Goal: Information Seeking & Learning: Learn about a topic

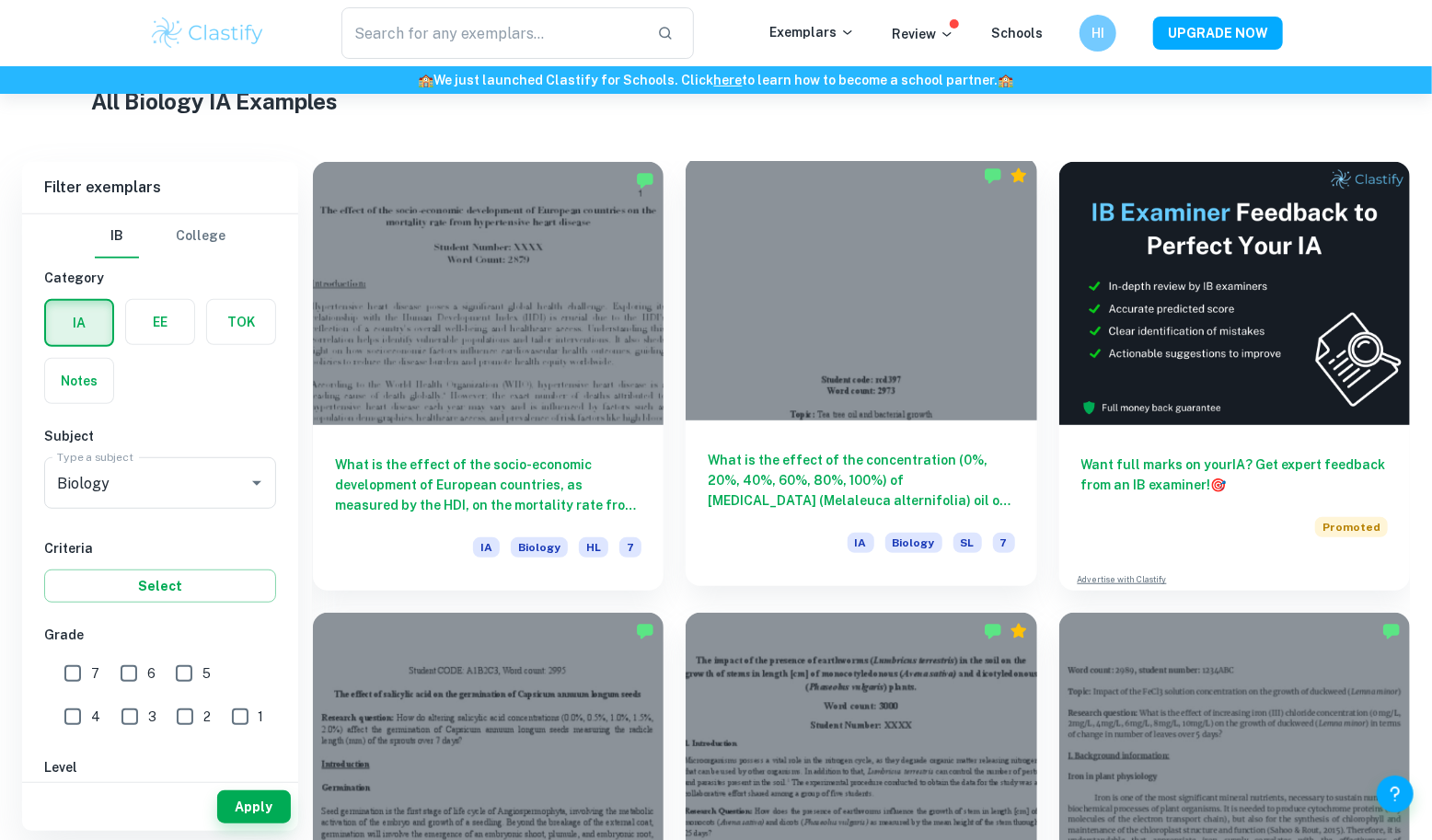
scroll to position [458, 0]
click at [769, 505] on h6 "What is the effect of the concentration (0%, 20%, 40%, 60%, 80%, 100%) of [MEDI…" at bounding box center [861, 480] width 307 height 61
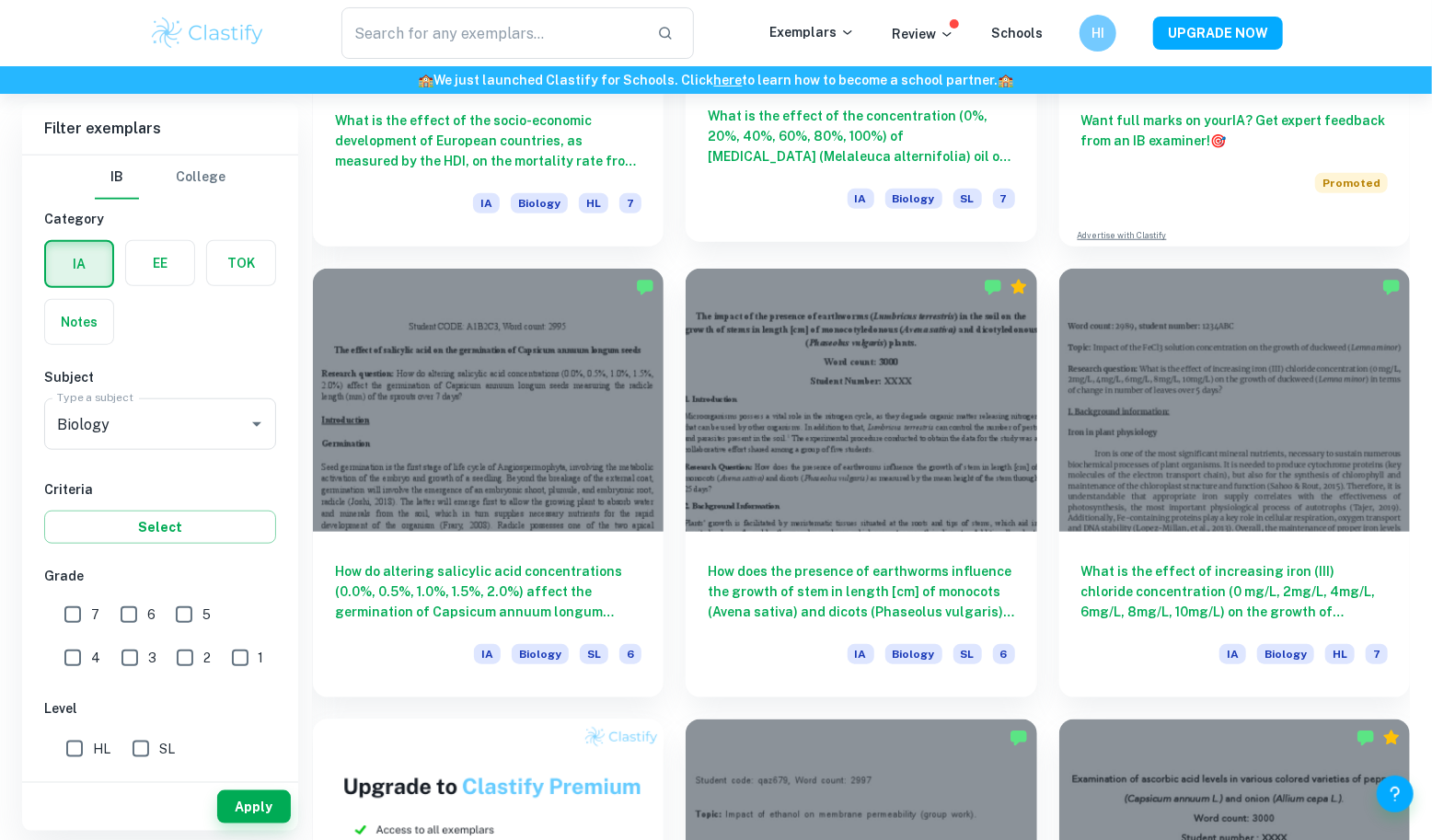
scroll to position [804, 0]
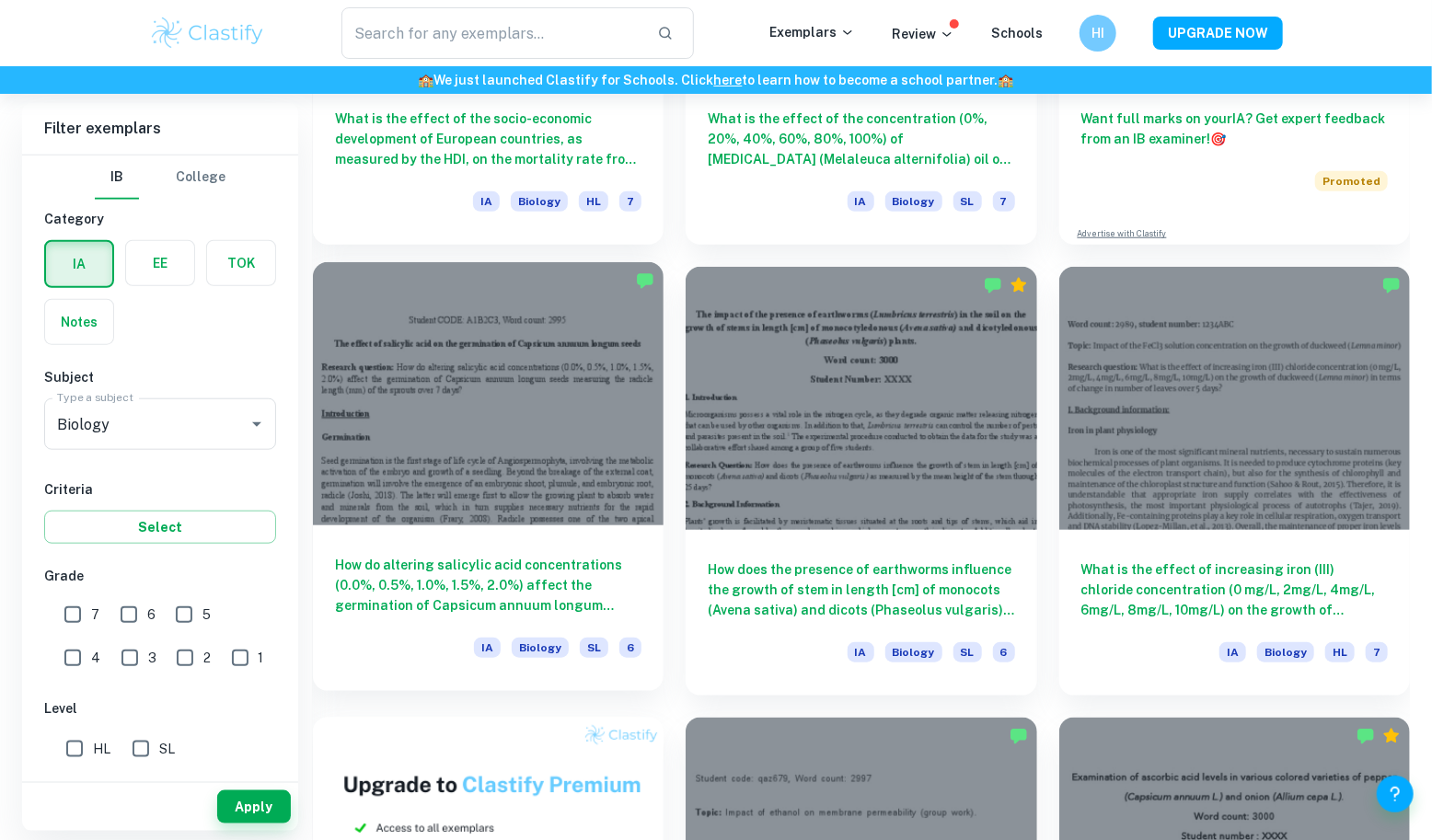
click at [527, 572] on h6 "How do altering salicylic acid concentrations (0.0%, 0.5%, 1.0%, 1.5%, 2.0%) af…" at bounding box center [488, 585] width 307 height 61
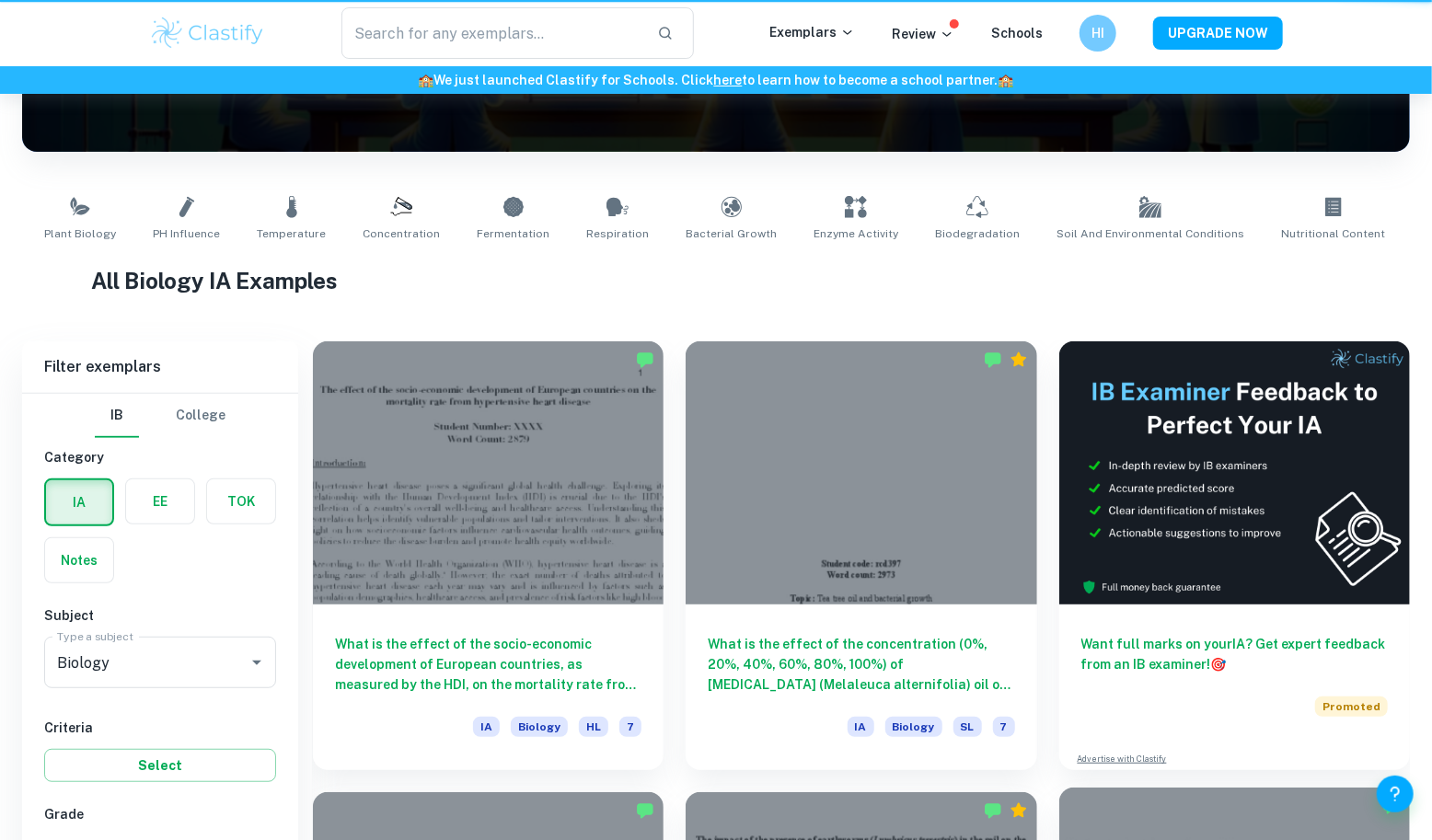
scroll to position [804, 0]
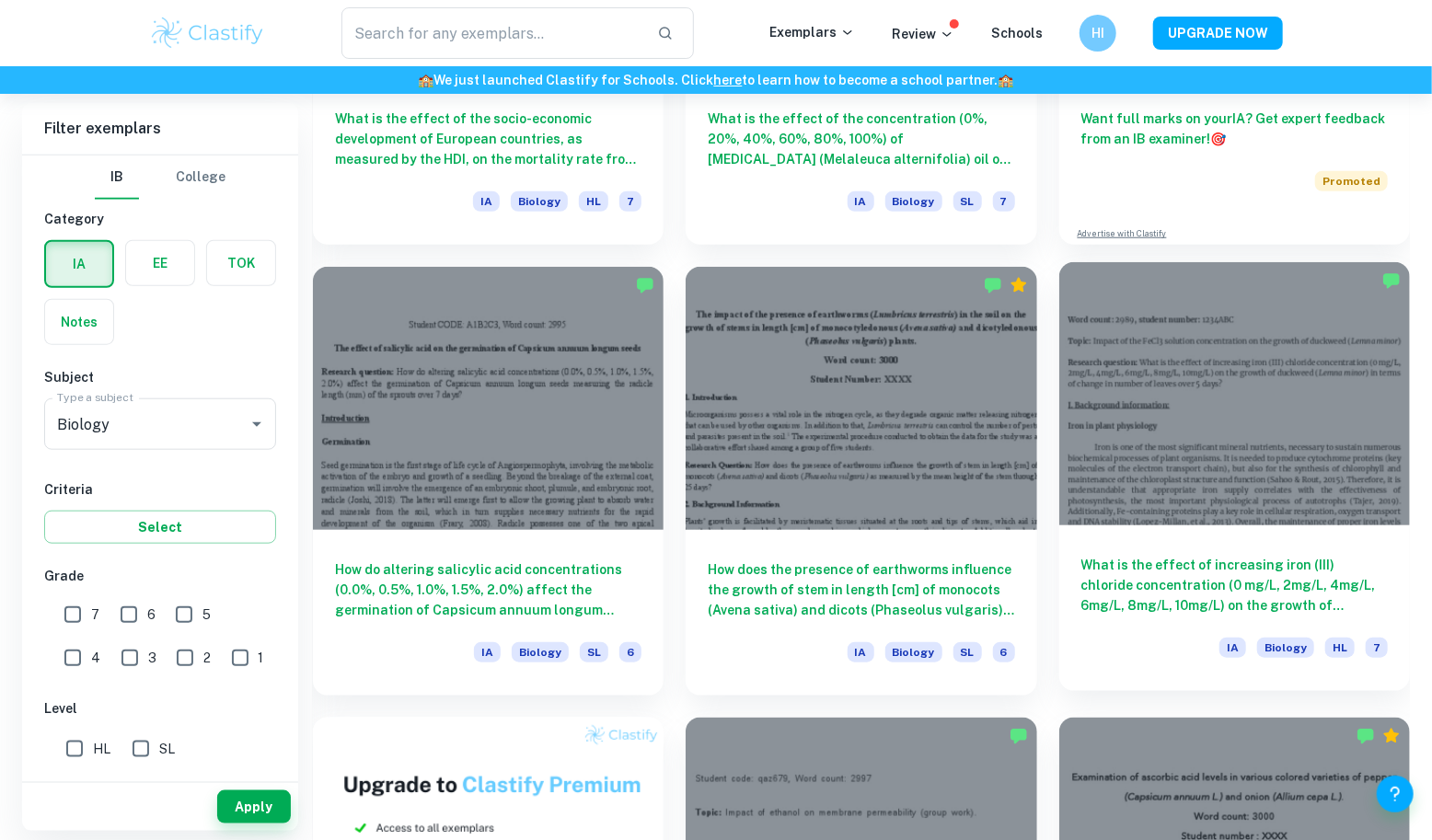
click at [1190, 455] on div at bounding box center [1235, 394] width 351 height 263
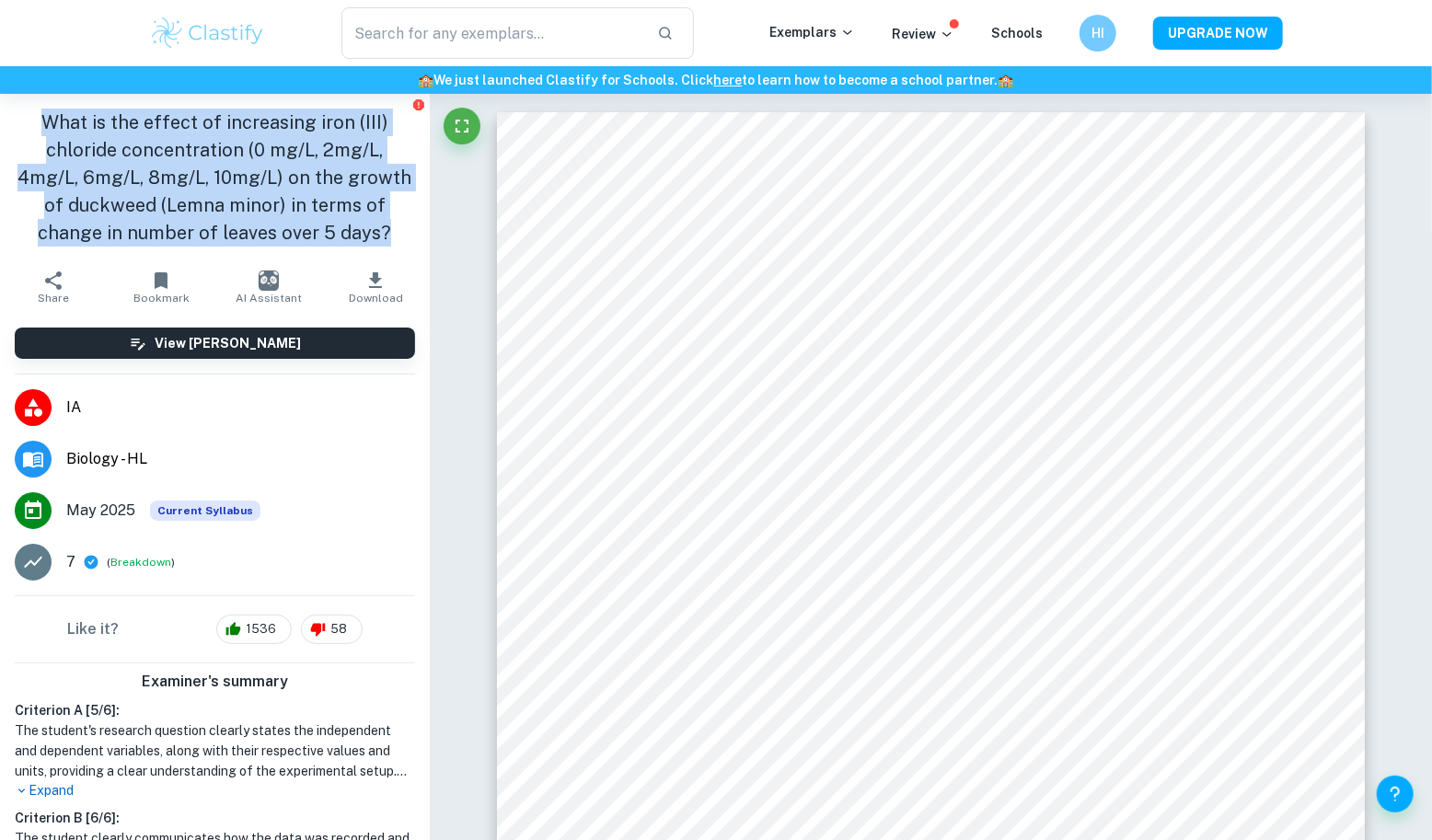
drag, startPoint x: 37, startPoint y: 116, endPoint x: 395, endPoint y: 233, distance: 376.6
click at [395, 233] on h1 "What is the effect of increasing iron (III) chloride concentration (0 mg/L, 2mg…" at bounding box center [215, 177] width 401 height 139
copy h1 "What is the effect of increasing iron (III) chloride concentration (0 mg/L, 2mg…"
